Goal: Use online tool/utility: Utilize a website feature to perform a specific function

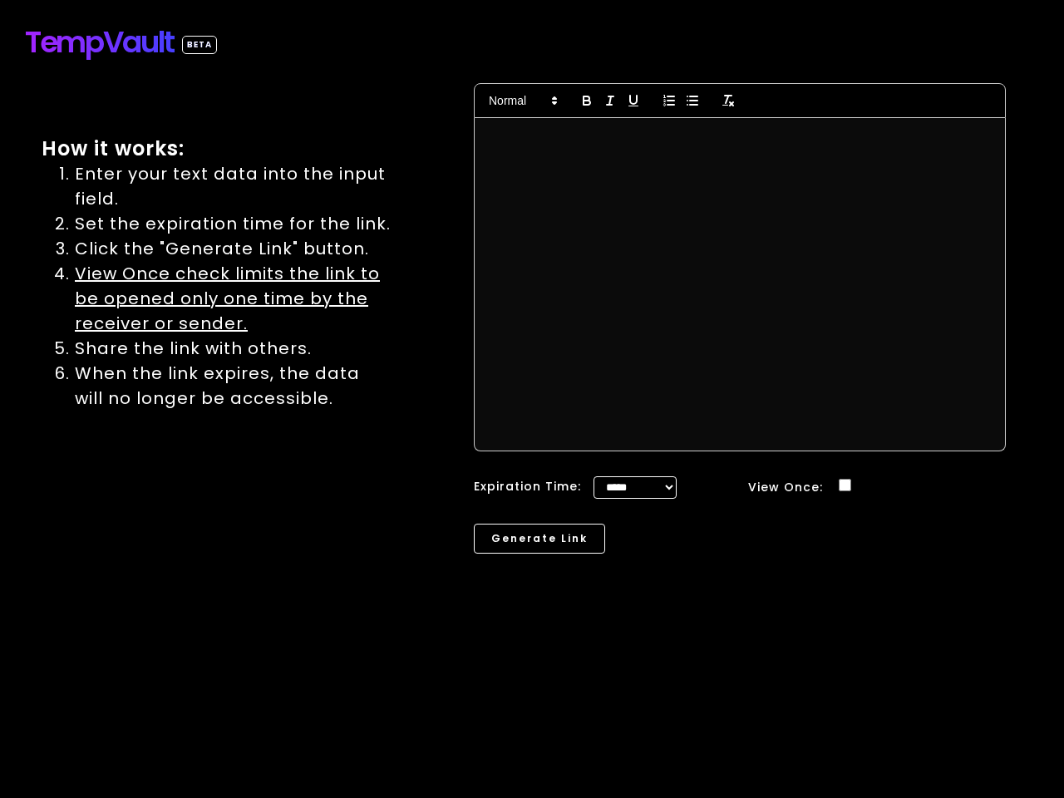
select select "*"
click at [532, 422] on div at bounding box center [740, 284] width 530 height 332
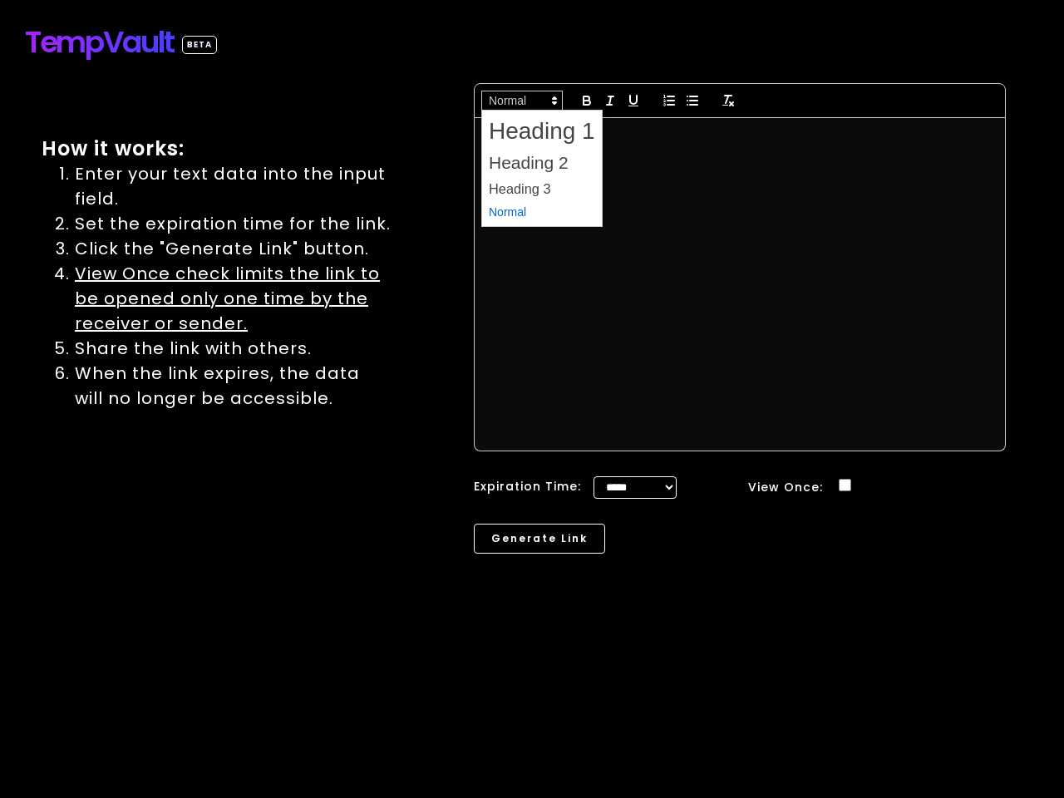
click at [522, 101] on span at bounding box center [521, 101] width 81 height 20
click at [587, 101] on icon "button" at bounding box center [586, 103] width 7 height 4
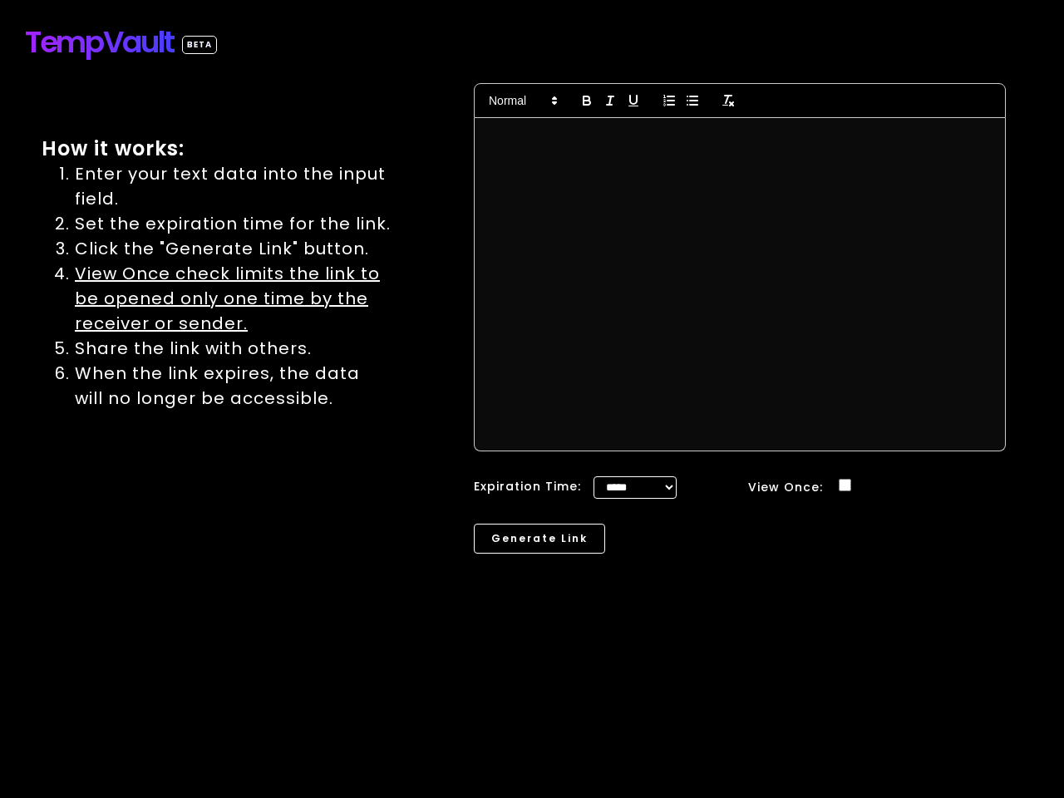
click at [610, 101] on line "button" at bounding box center [610, 100] width 2 height 8
click at [633, 101] on icon "button" at bounding box center [633, 100] width 15 height 15
click at [669, 101] on line "button" at bounding box center [670, 101] width 7 height 0
click at [692, 101] on line "button" at bounding box center [693, 101] width 7 height 0
click at [728, 101] on icon "button" at bounding box center [728, 100] width 15 height 15
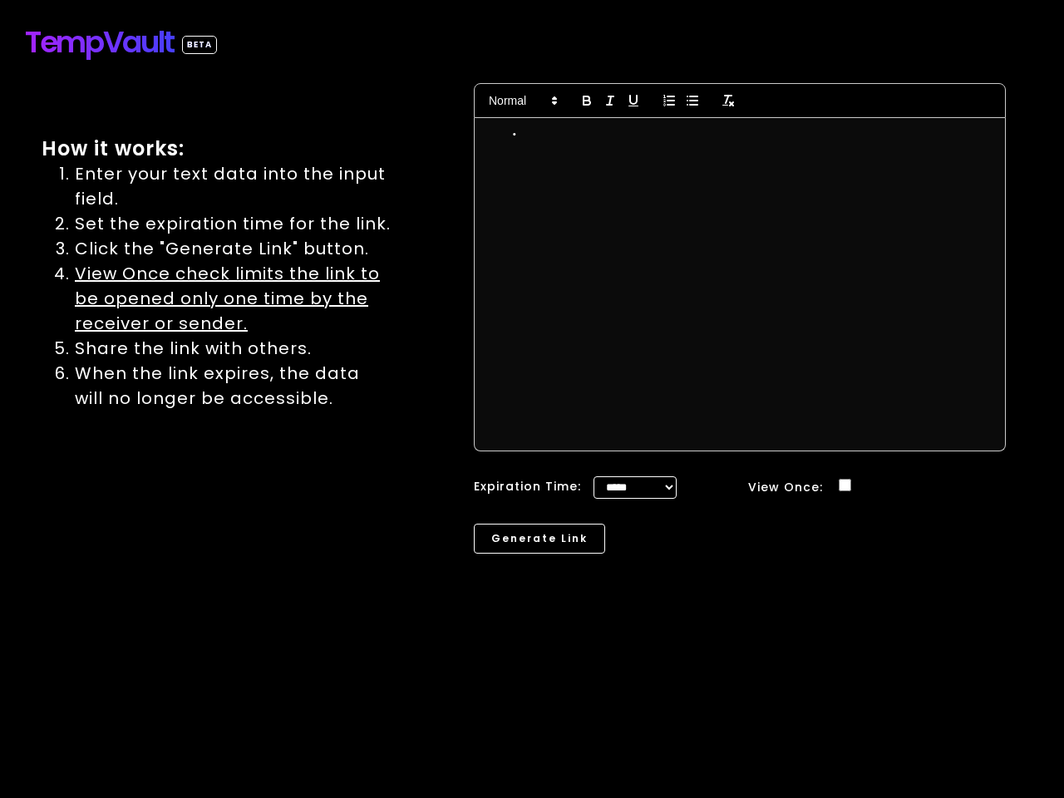
click at [537, 540] on button "Generate Link" at bounding box center [539, 539] width 131 height 30
